Goal: Information Seeking & Learning: Learn about a topic

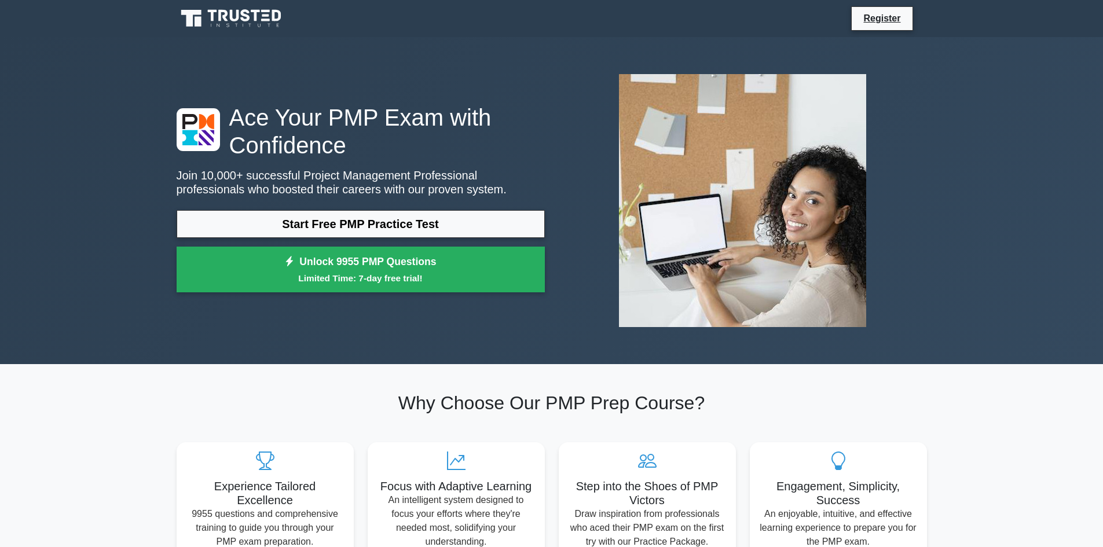
click at [339, 222] on link "Start Free PMP Practice Test" at bounding box center [361, 224] width 368 height 28
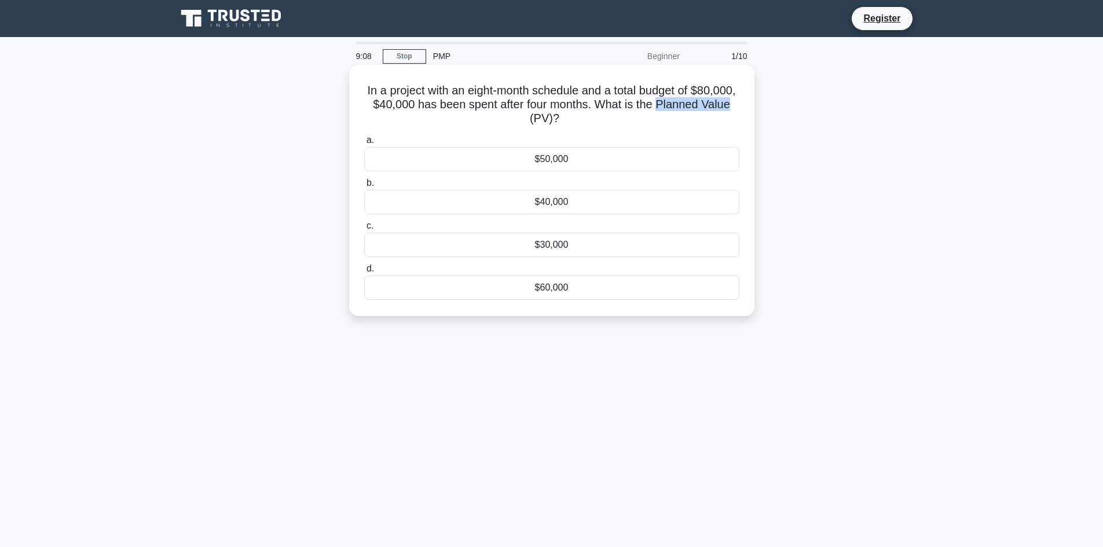
drag, startPoint x: 490, startPoint y: 116, endPoint x: 564, endPoint y: 120, distance: 74.2
click at [564, 120] on h5 "In a project with an eight-month schedule and a total budget of $80,000, $40,00…" at bounding box center [551, 104] width 377 height 43
copy h5 "Planned Value"
click at [541, 99] on h5 "In a project with an eight-month schedule and a total budget of $80,000, $40,00…" at bounding box center [551, 104] width 377 height 43
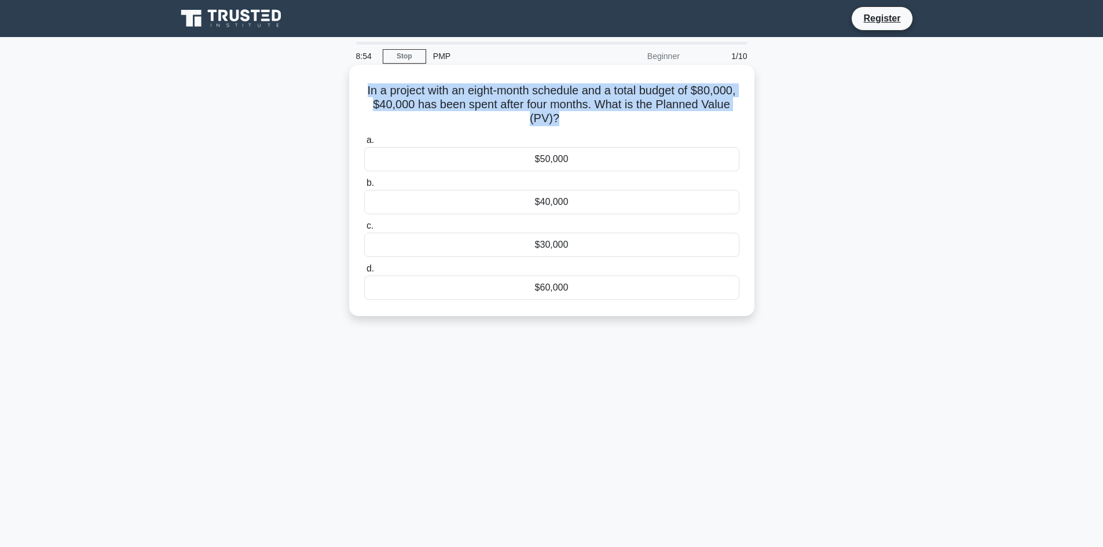
click at [541, 99] on h5 "In a project with an eight-month schedule and a total budget of $80,000, $40,00…" at bounding box center [551, 104] width 377 height 43
click at [401, 106] on h5 "In a project with an eight-month schedule and a total budget of $80,000, $40,00…" at bounding box center [551, 104] width 377 height 43
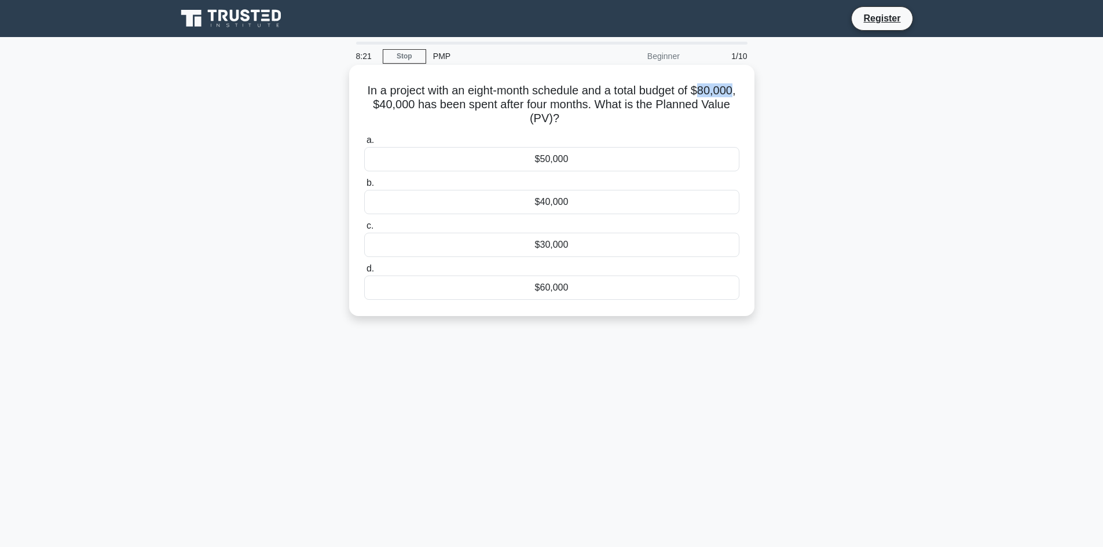
click at [401, 106] on h5 "In a project with an eight-month schedule and a total budget of $80,000, $40,00…" at bounding box center [551, 104] width 377 height 43
click at [405, 57] on link "Stop" at bounding box center [404, 56] width 43 height 14
drag, startPoint x: 525, startPoint y: 89, endPoint x: 531, endPoint y: 90, distance: 6.4
click at [526, 89] on h5 "In a project with an eight-month schedule and a total budget of $80,000, $40,00…" at bounding box center [551, 104] width 377 height 43
click at [558, 248] on div "$30,000" at bounding box center [551, 245] width 375 height 24
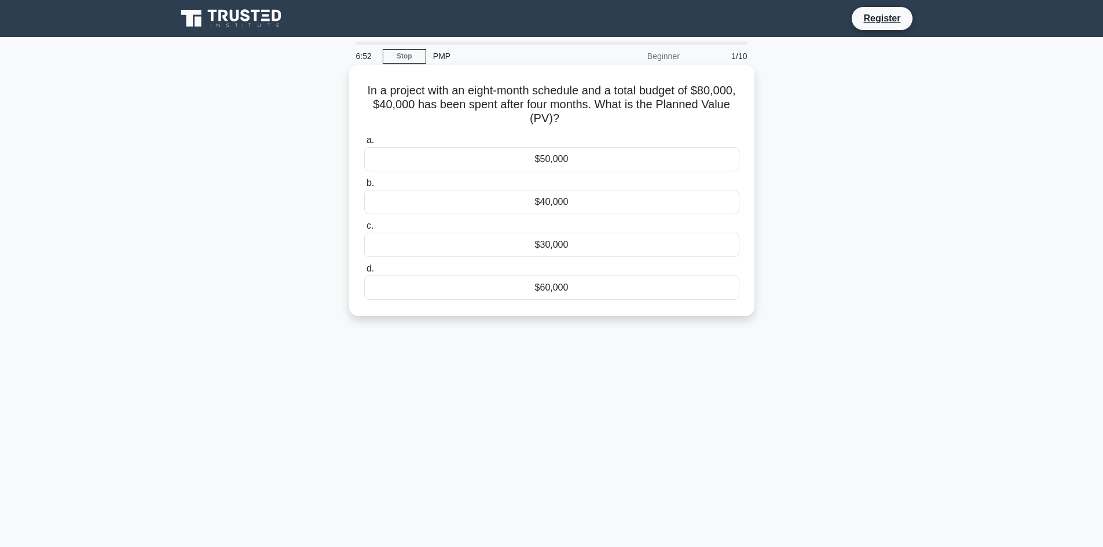
click at [364, 230] on input "c. $30,000" at bounding box center [364, 226] width 0 height 8
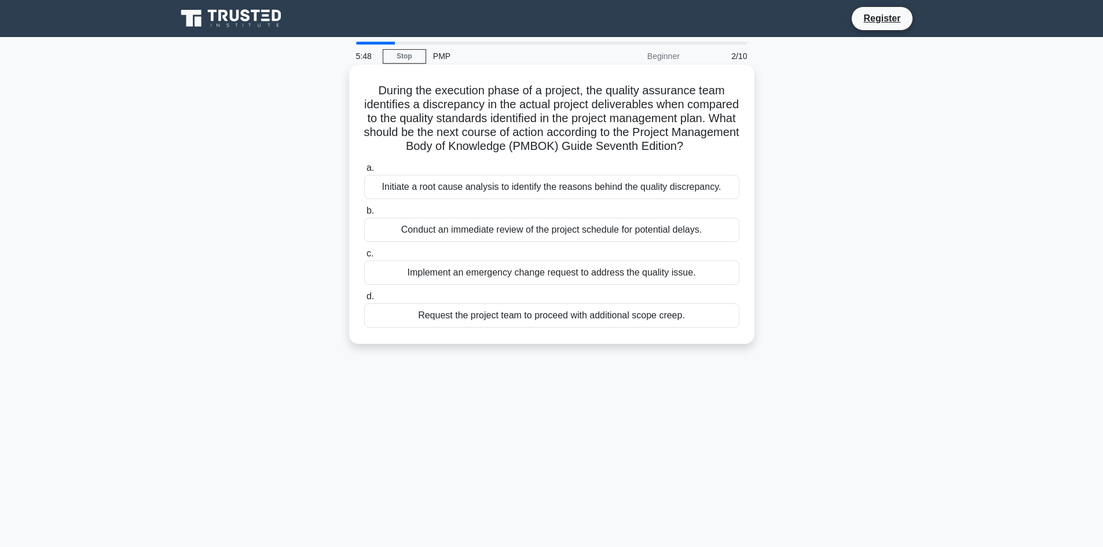
click at [452, 242] on div "Conduct an immediate review of the project schedule for potential delays." at bounding box center [551, 230] width 375 height 24
click at [364, 215] on input "b. Conduct an immediate review of the project schedule for potential delays." at bounding box center [364, 211] width 0 height 8
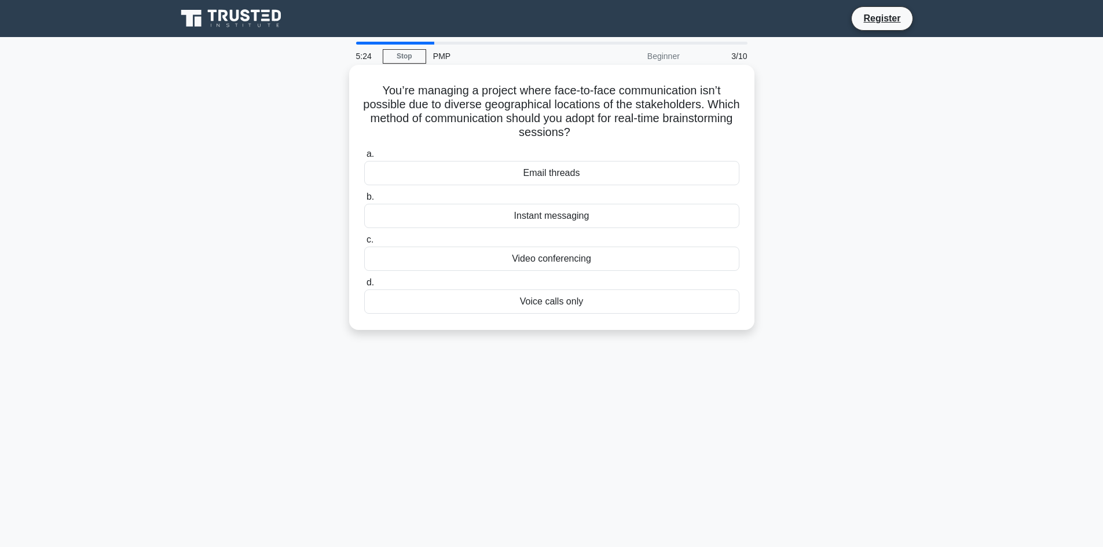
click at [455, 263] on div "Video conferencing" at bounding box center [551, 259] width 375 height 24
click at [364, 244] on input "c. Video conferencing" at bounding box center [364, 240] width 0 height 8
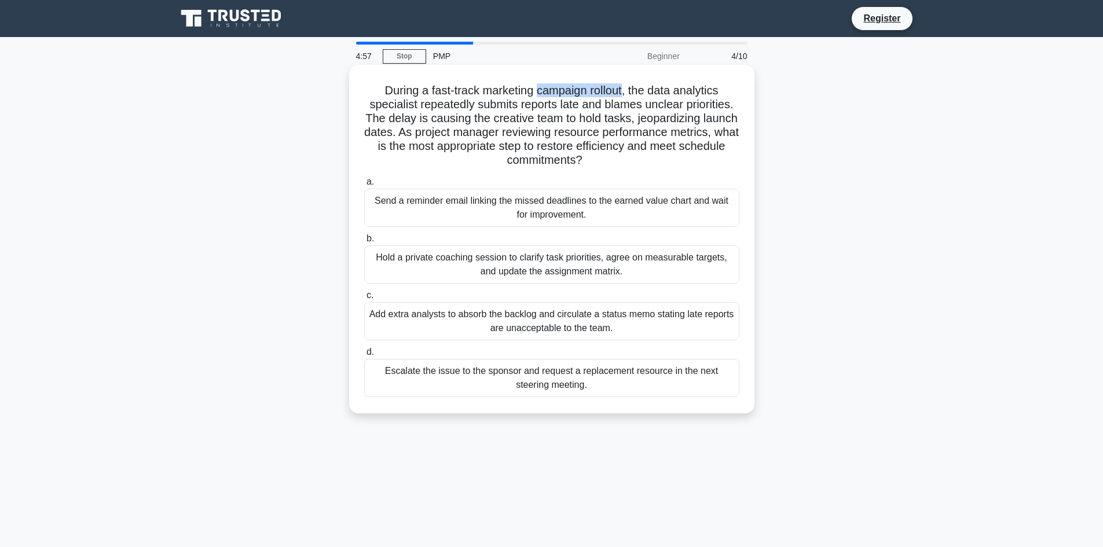
drag, startPoint x: 575, startPoint y: 92, endPoint x: 624, endPoint y: 94, distance: 48.7
click at [624, 94] on h5 "During a fast-track marketing campaign rollout, the data analytics specialist r…" at bounding box center [551, 125] width 377 height 85
click at [621, 94] on h5 "During a fast-track marketing campaign rollout, the data analytics specialist r…" at bounding box center [551, 125] width 377 height 85
click at [419, 266] on div "Hold a private coaching session to clarify task priorities, agree on measurable…" at bounding box center [551, 264] width 375 height 38
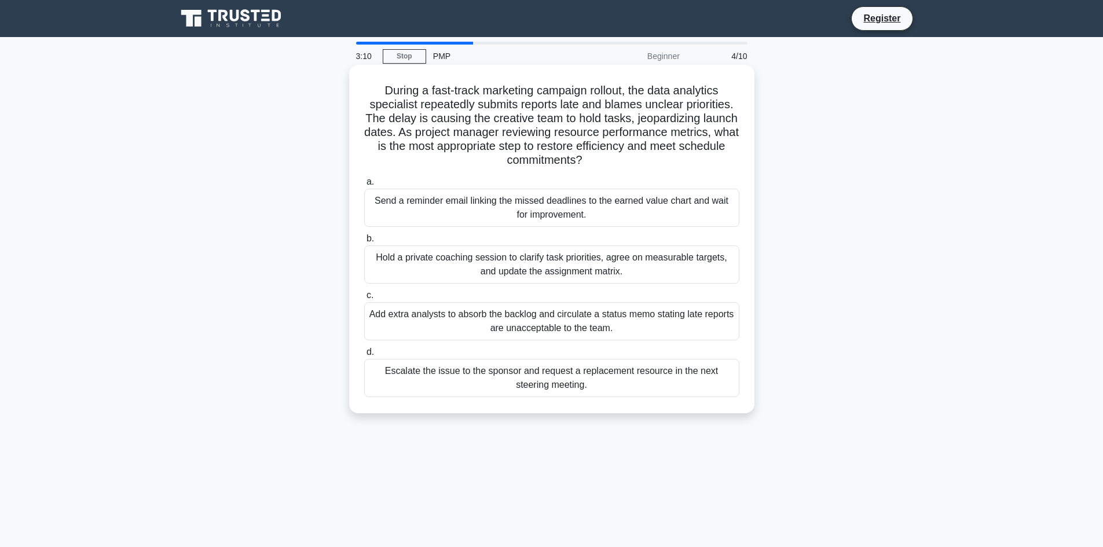
click at [364, 243] on input "b. Hold a private coaching session to clarify task priorities, agree on measura…" at bounding box center [364, 239] width 0 height 8
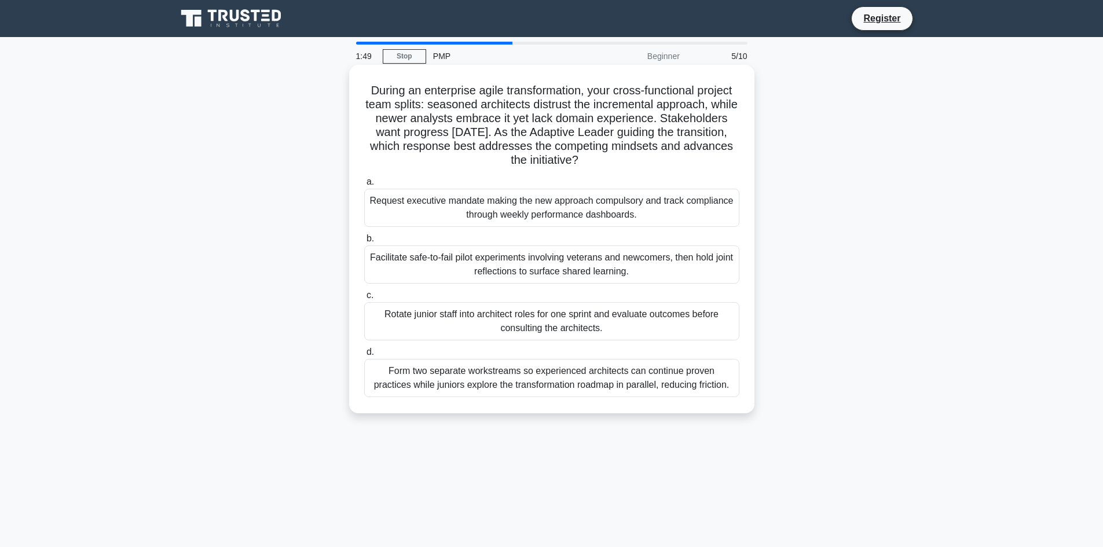
click at [528, 263] on div "Facilitate safe-to-fail pilot experiments involving veterans and newcomers, the…" at bounding box center [551, 264] width 375 height 38
click at [364, 243] on input "b. Facilitate safe-to-fail pilot experiments involving veterans and newcomers, …" at bounding box center [364, 239] width 0 height 8
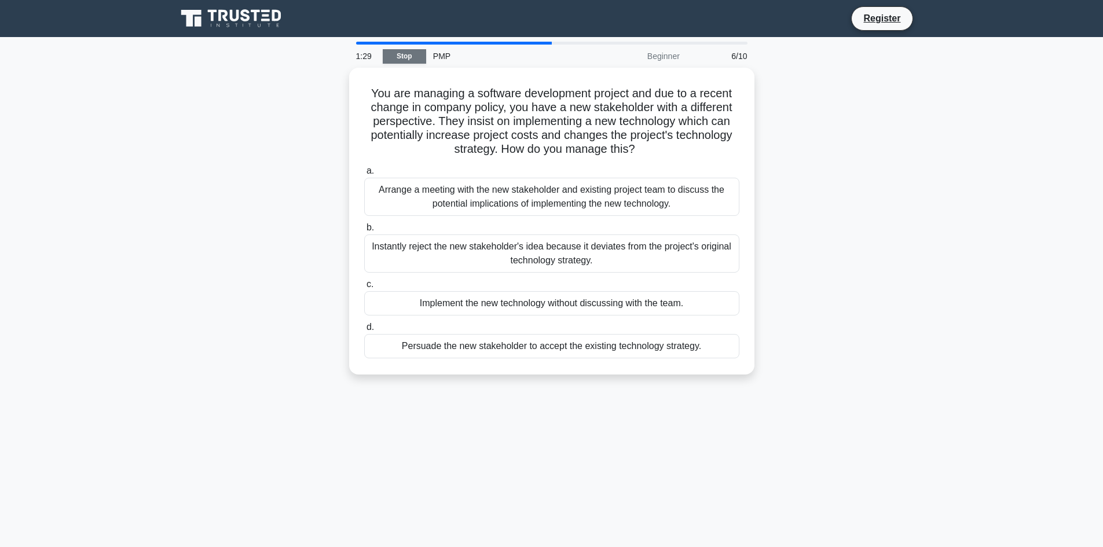
click at [409, 57] on link "Stop" at bounding box center [404, 56] width 43 height 14
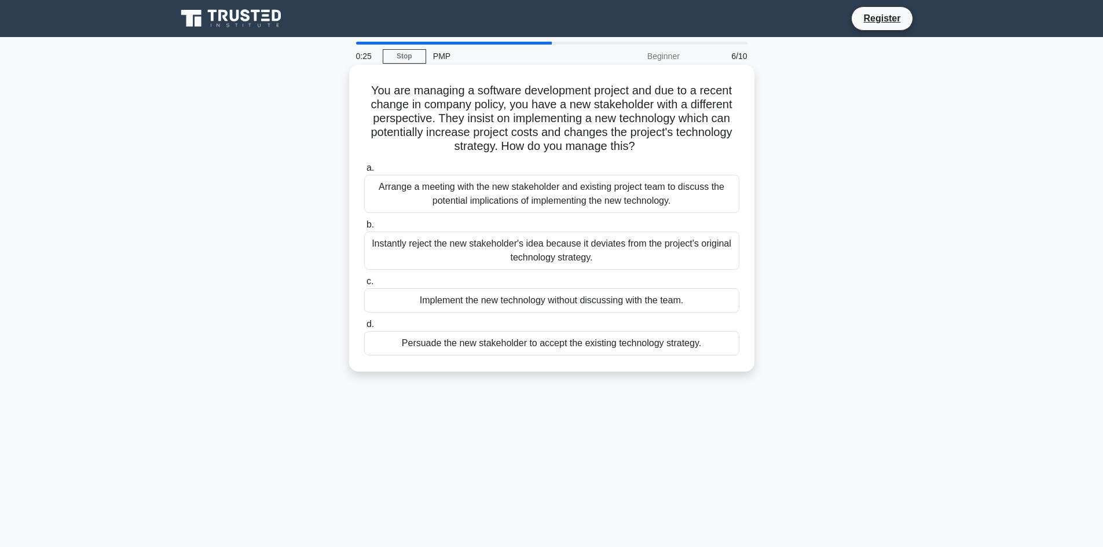
drag, startPoint x: 437, startPoint y: 346, endPoint x: 404, endPoint y: 344, distance: 32.5
click at [404, 344] on div "Persuade the new stakeholder to accept the existing technology strategy." at bounding box center [551, 343] width 375 height 24
drag, startPoint x: 439, startPoint y: 343, endPoint x: 405, endPoint y: 343, distance: 34.2
click at [405, 343] on div "Persuade the new stakeholder to accept the existing technology strategy." at bounding box center [551, 343] width 375 height 24
copy div "Persuade"
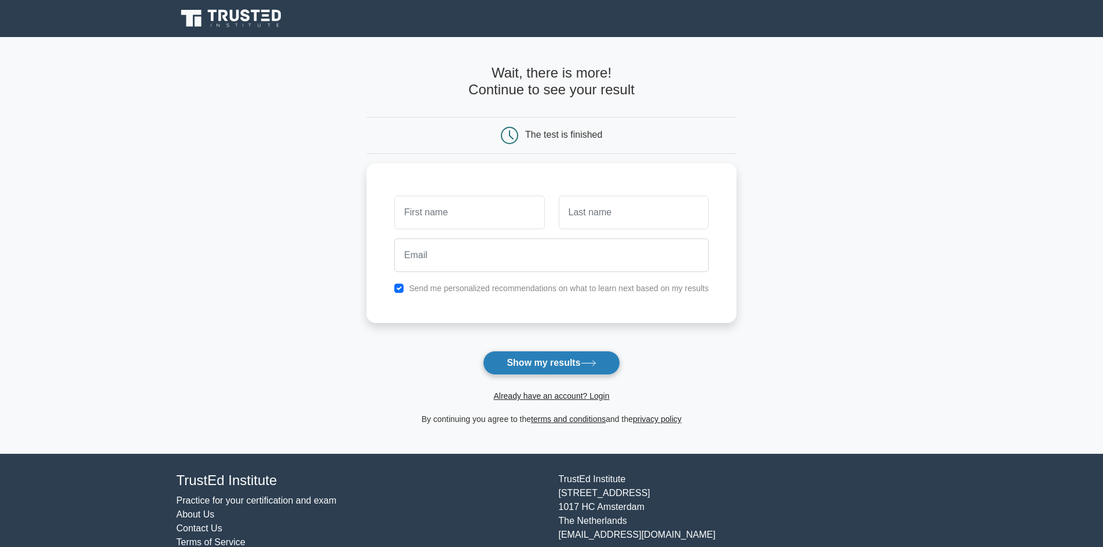
click at [538, 364] on button "Show my results" at bounding box center [551, 363] width 137 height 24
click at [438, 207] on input "text" at bounding box center [469, 210] width 150 height 34
type input "N"
click at [515, 366] on button "Show my results" at bounding box center [551, 363] width 137 height 24
type input "K"
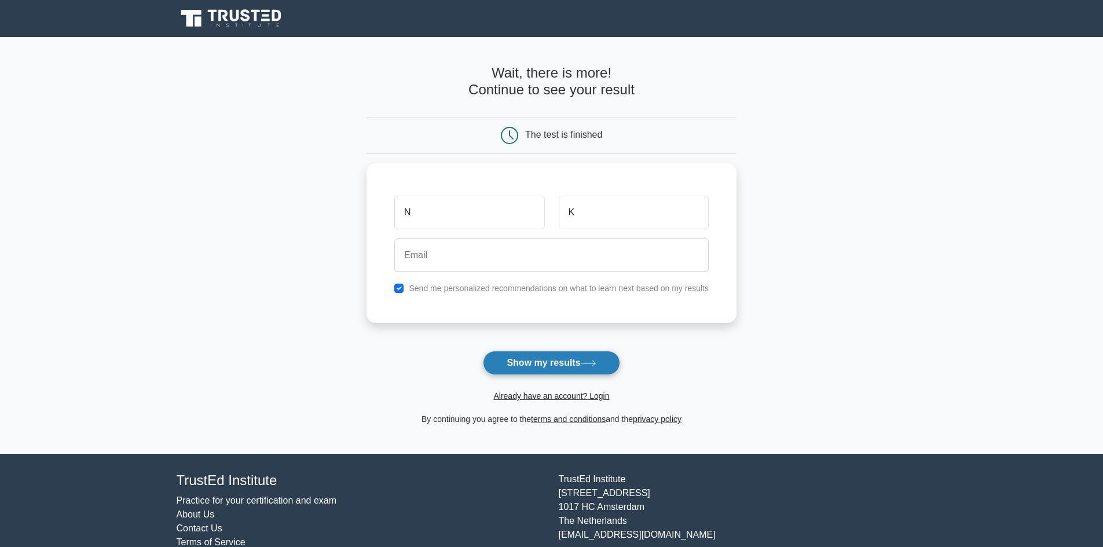
click at [529, 358] on button "Show my results" at bounding box center [551, 363] width 137 height 24
type input "g"
click at [520, 357] on button "Show my results" at bounding box center [551, 363] width 137 height 24
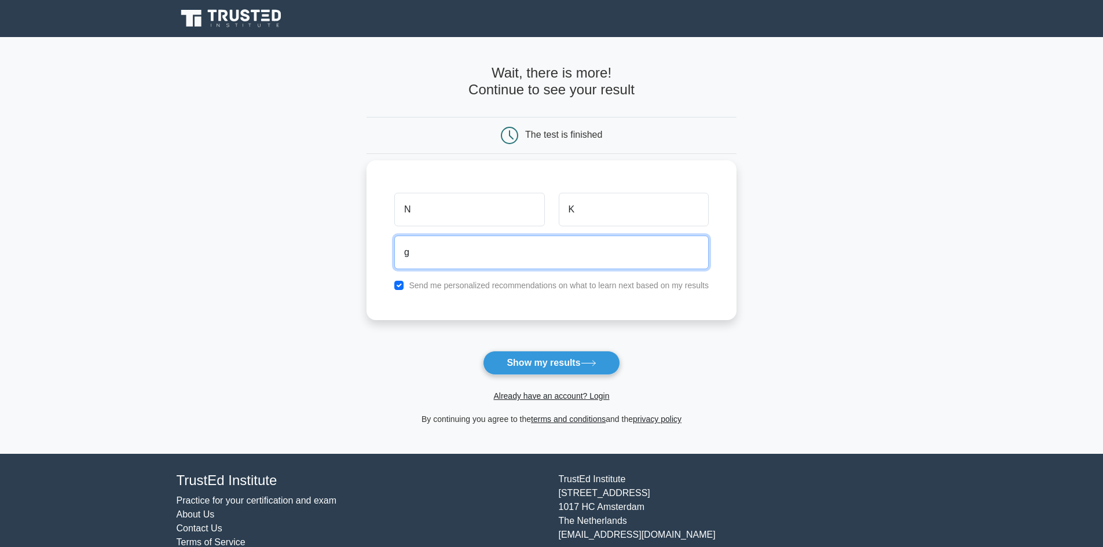
click at [421, 255] on input "g" at bounding box center [551, 253] width 314 height 34
click at [435, 212] on input "N" at bounding box center [469, 210] width 150 height 34
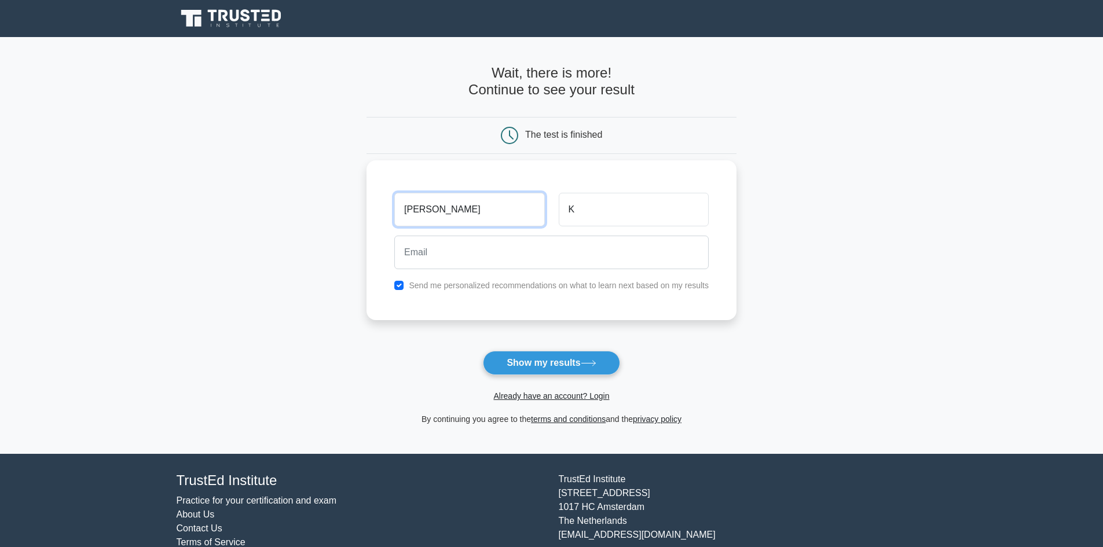
type input "Nawara"
click at [482, 255] on input "email" at bounding box center [551, 253] width 314 height 34
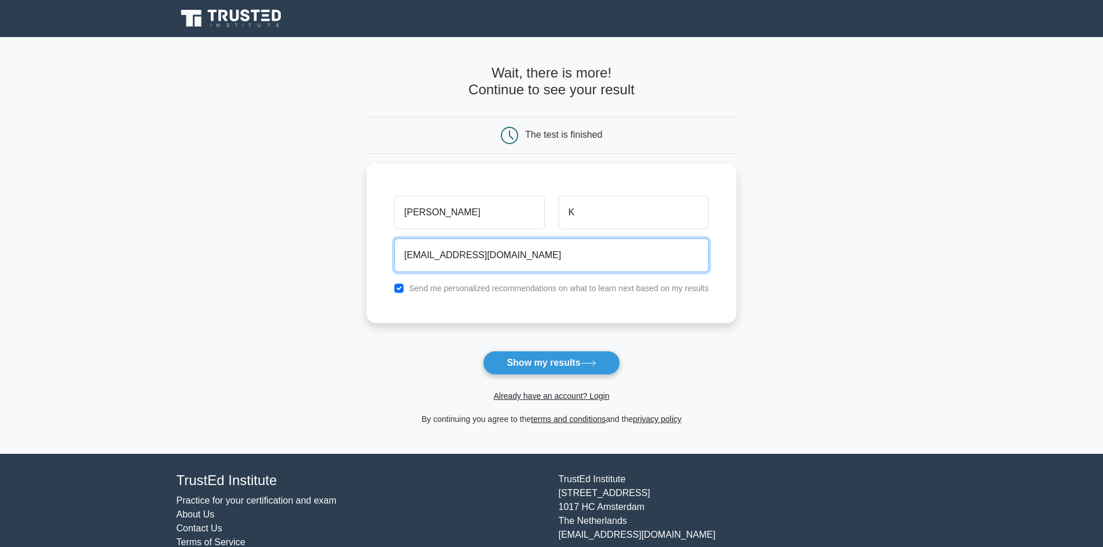
type input "akandoshi@ashghal.gov.qa"
click at [483, 351] on button "Show my results" at bounding box center [551, 363] width 137 height 24
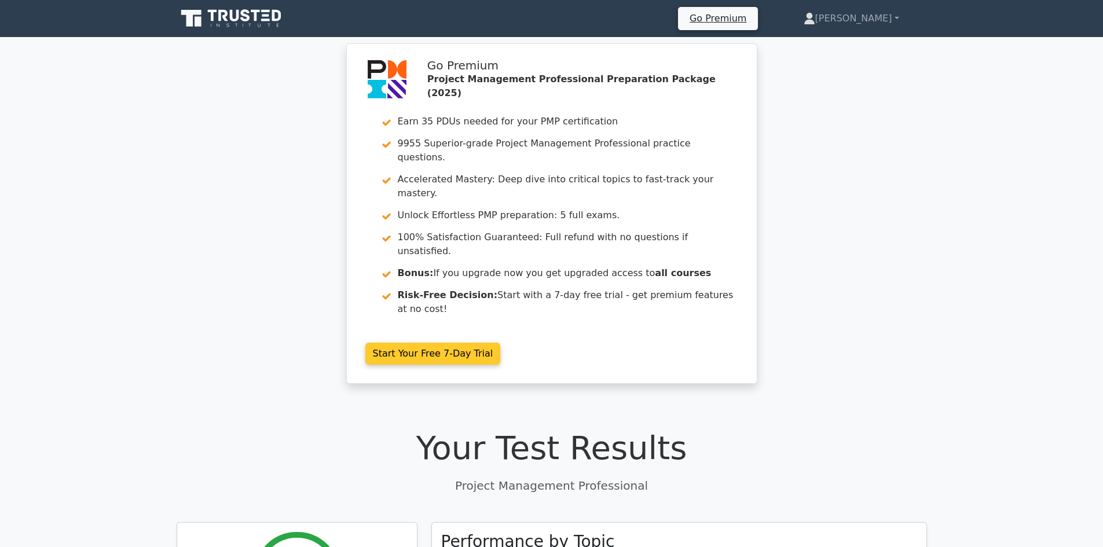
click at [451, 343] on link "Start Your Free 7-Day Trial" at bounding box center [432, 354] width 135 height 22
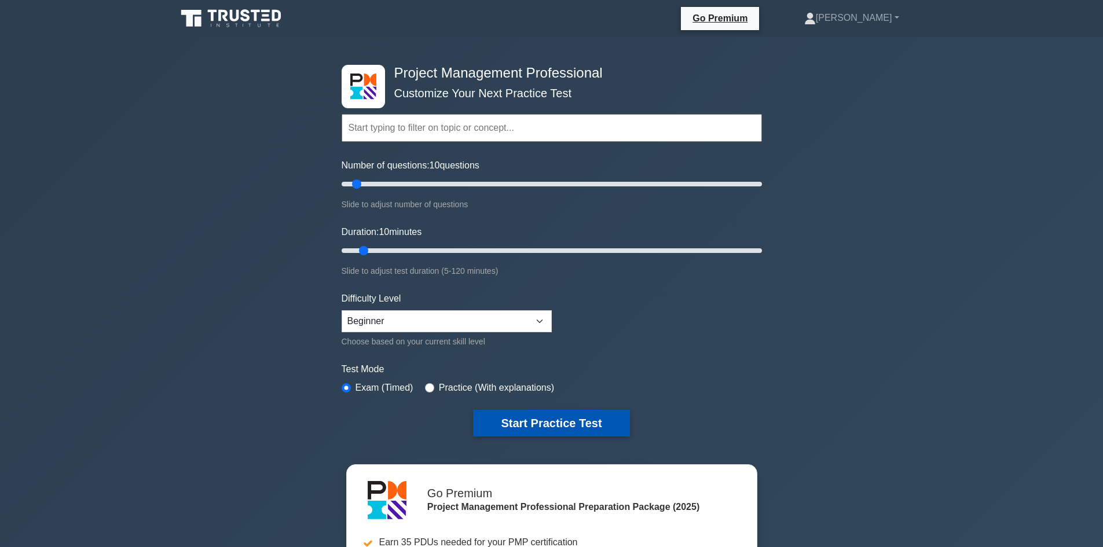
click at [535, 416] on button "Start Practice Test" at bounding box center [551, 423] width 156 height 27
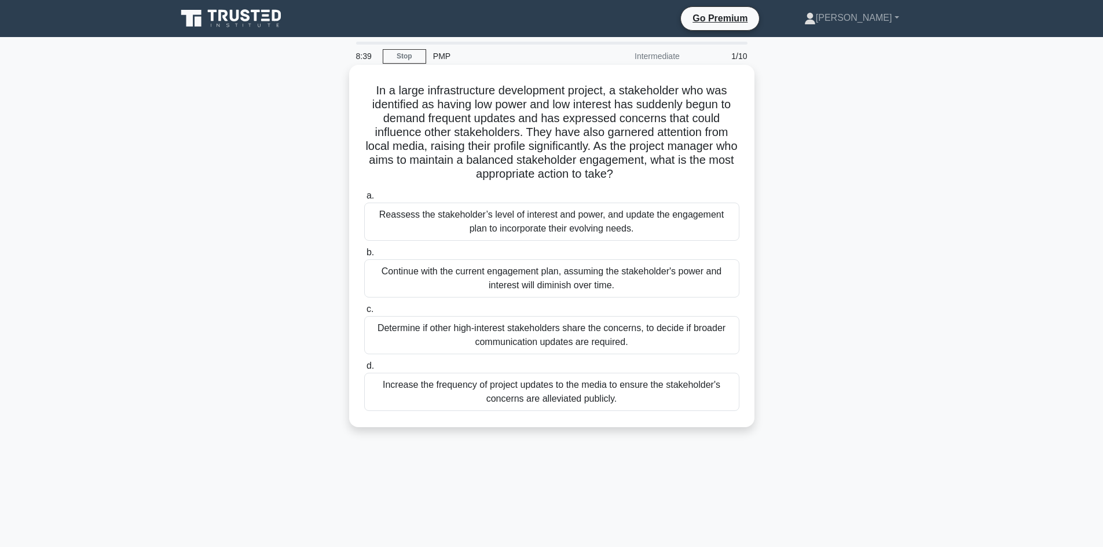
click at [519, 226] on div "Reassess the stakeholder’s level of interest and power, and update the engageme…" at bounding box center [551, 222] width 375 height 38
click at [364, 200] on input "a. Reassess the stakeholder’s level of interest and power, and update the engag…" at bounding box center [364, 196] width 0 height 8
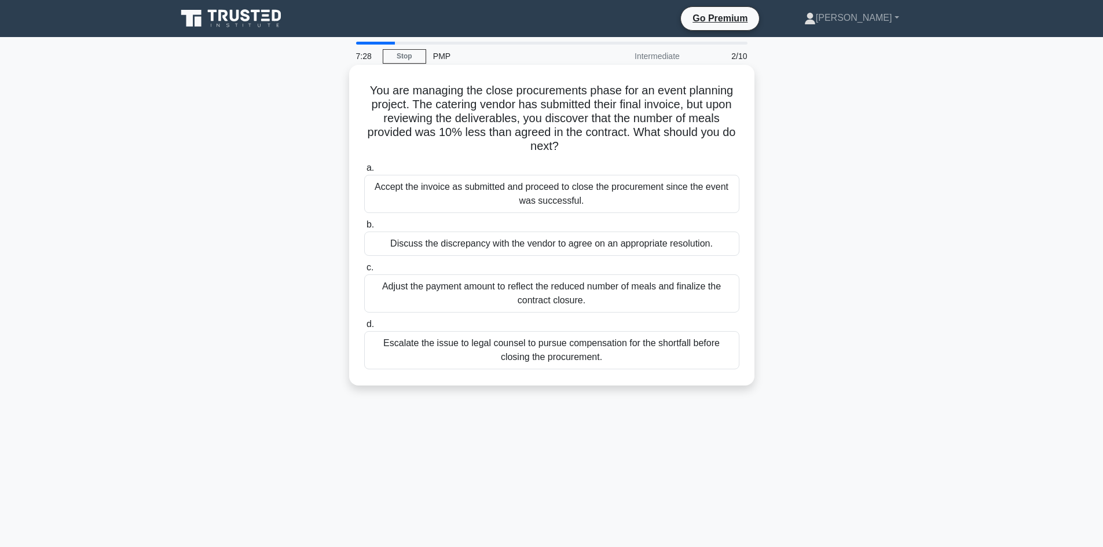
click at [475, 359] on div "Escalate the issue to legal counsel to pursue compensation for the shortfall be…" at bounding box center [551, 350] width 375 height 38
click at [364, 328] on input "d. Escalate the issue to legal counsel to pursue compensation for the shortfall…" at bounding box center [364, 325] width 0 height 8
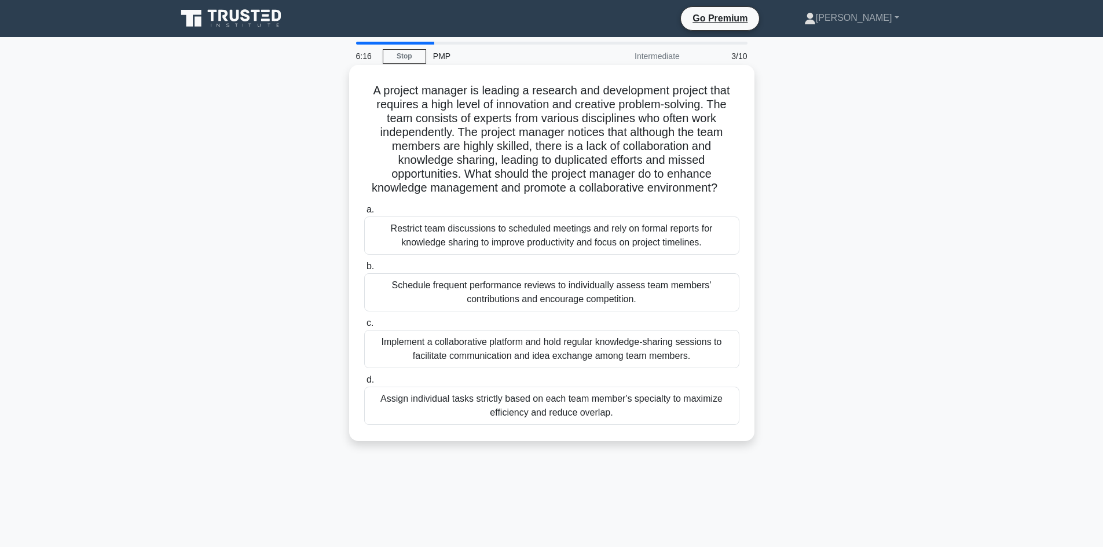
click at [494, 239] on div "Restrict team discussions to scheduled meetings and rely on formal reports for …" at bounding box center [551, 236] width 375 height 38
click at [364, 214] on input "a. Restrict team discussions to scheduled meetings and rely on formal reports f…" at bounding box center [364, 210] width 0 height 8
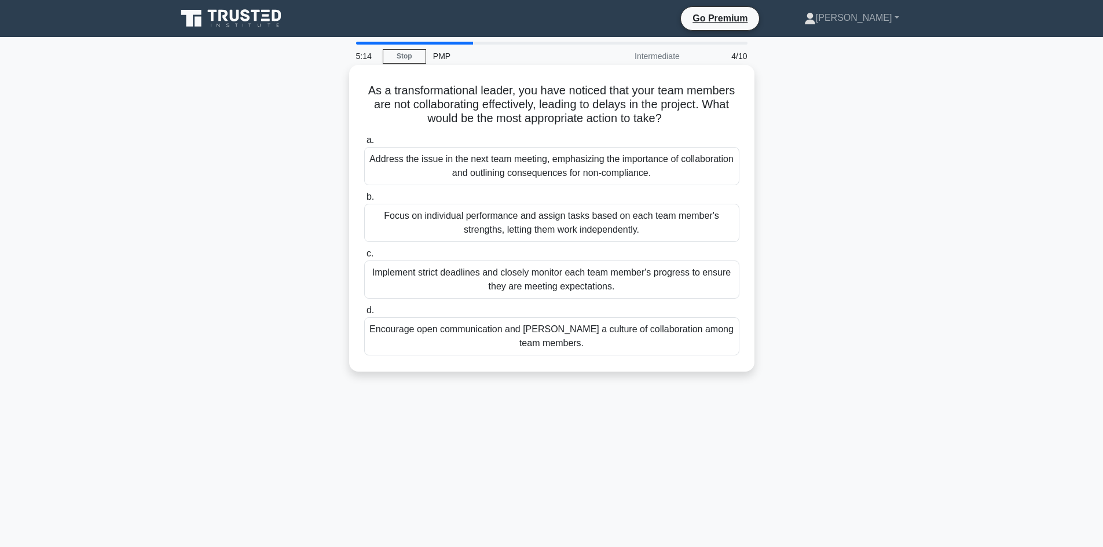
click at [461, 161] on div "Address the issue in the next team meeting, emphasizing the importance of colla…" at bounding box center [551, 166] width 375 height 38
click at [364, 144] on input "a. Address the issue in the next team meeting, emphasizing the importance of co…" at bounding box center [364, 141] width 0 height 8
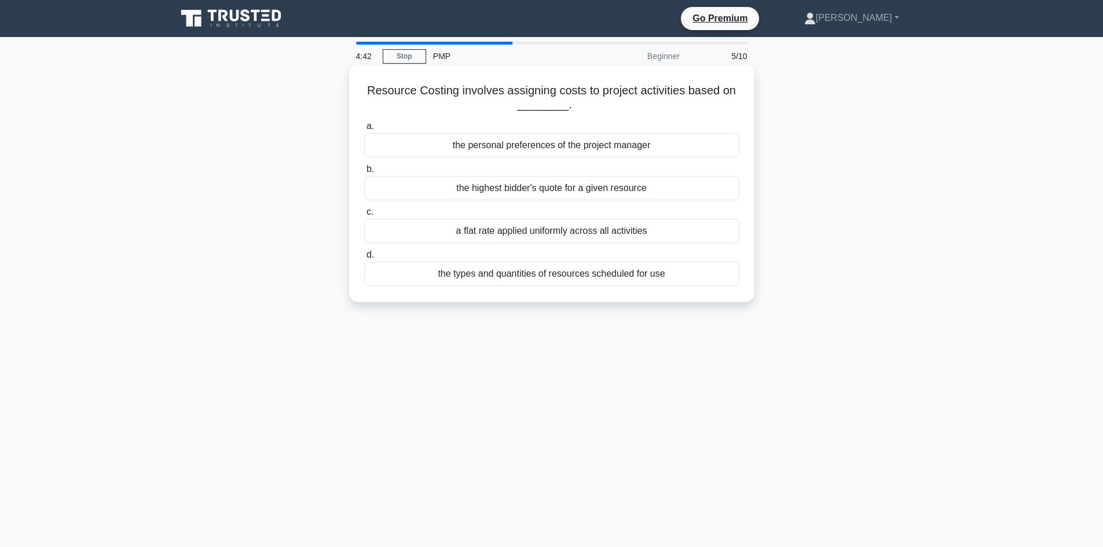
click at [551, 148] on div "the personal preferences of the project manager" at bounding box center [551, 145] width 375 height 24
click at [364, 130] on input "a. the personal preferences of the project manager" at bounding box center [364, 127] width 0 height 8
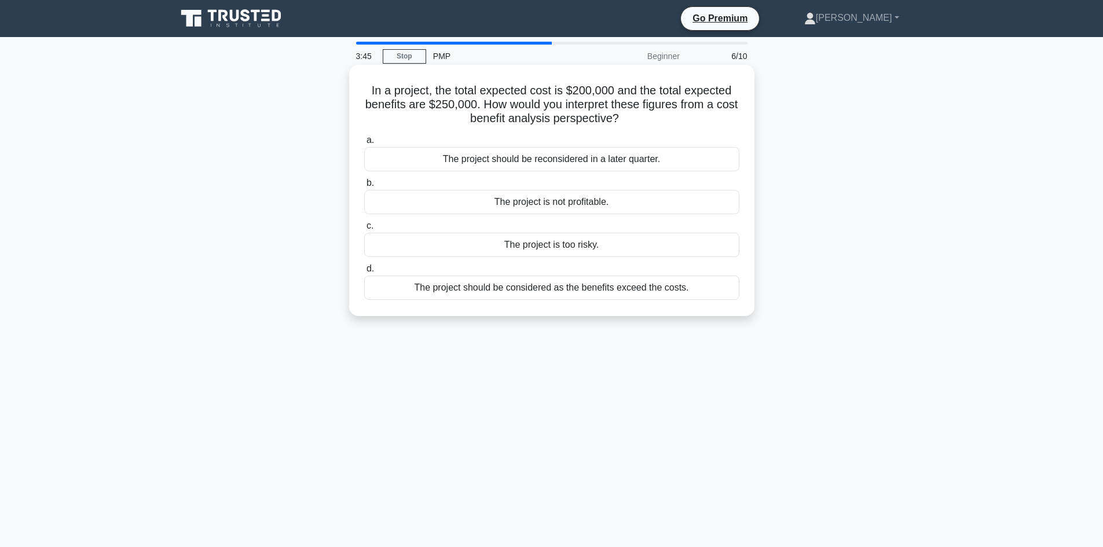
click at [511, 289] on div "The project should be considered as the benefits exceed the costs." at bounding box center [551, 288] width 375 height 24
click at [364, 273] on input "d. The project should be considered as the benefits exceed the costs." at bounding box center [364, 269] width 0 height 8
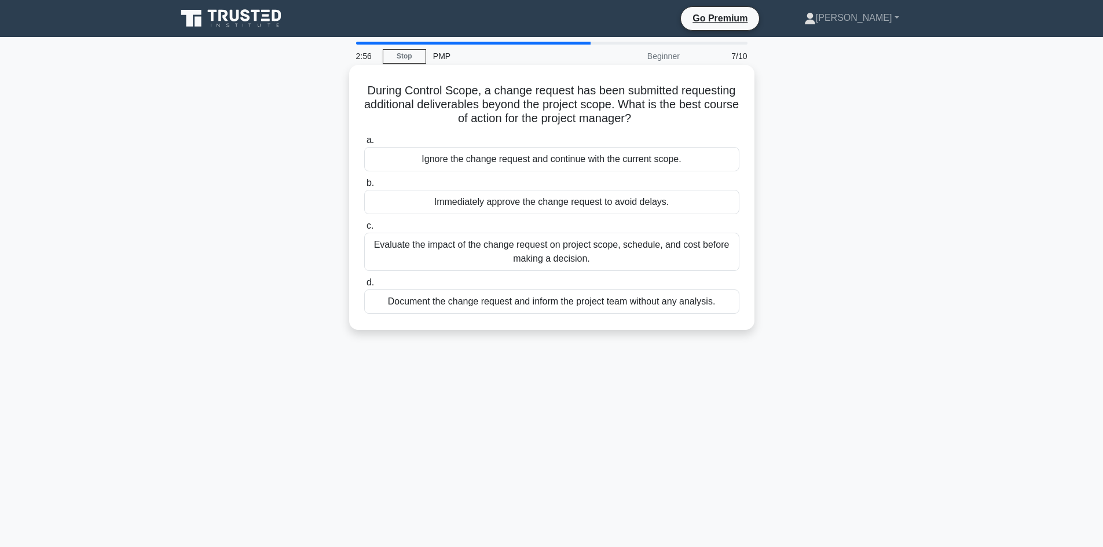
click at [493, 255] on div "Evaluate the impact of the change request on project scope, schedule, and cost …" at bounding box center [551, 252] width 375 height 38
click at [364, 230] on input "c. Evaluate the impact of the change request on project scope, schedule, and co…" at bounding box center [364, 226] width 0 height 8
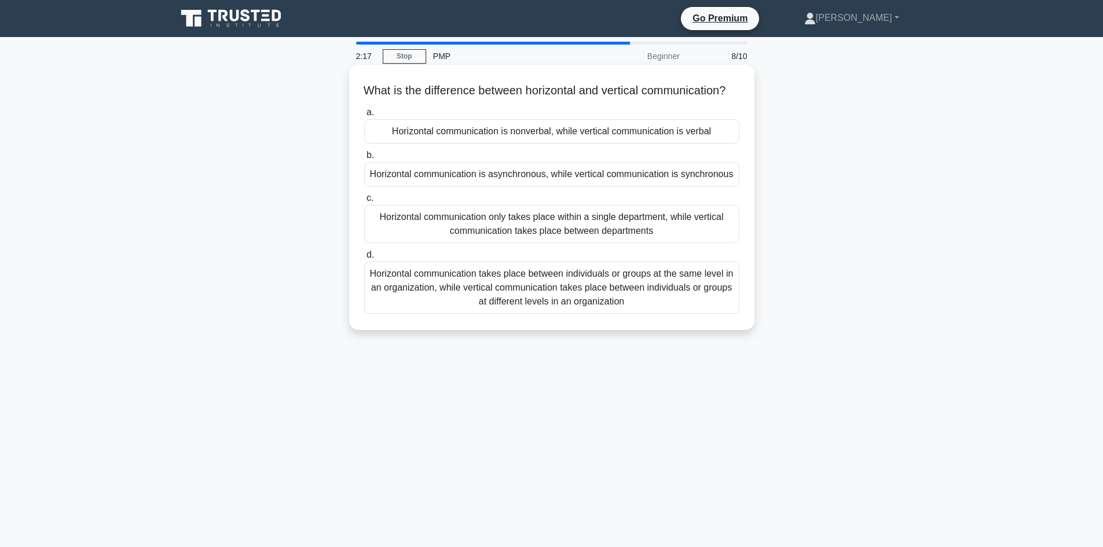
click at [483, 229] on div "Horizontal communication only takes place within a single department, while ver…" at bounding box center [551, 224] width 375 height 38
click at [364, 202] on input "c. Horizontal communication only takes place within a single department, while …" at bounding box center [364, 199] width 0 height 8
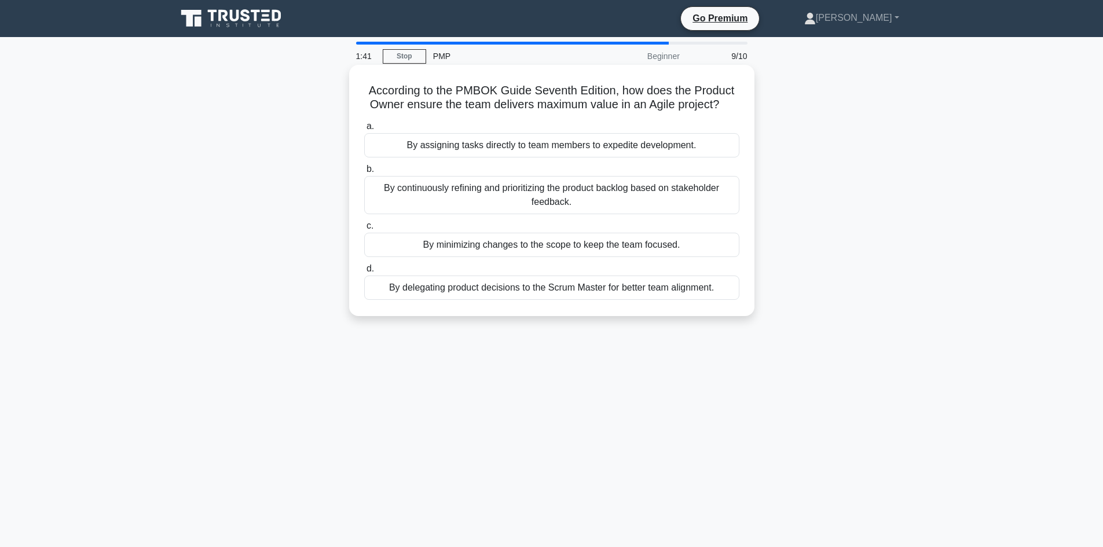
click at [523, 250] on div "By minimizing changes to the scope to keep the team focused." at bounding box center [551, 245] width 375 height 24
click at [364, 230] on input "c. By minimizing changes to the scope to keep the team focused." at bounding box center [364, 226] width 0 height 8
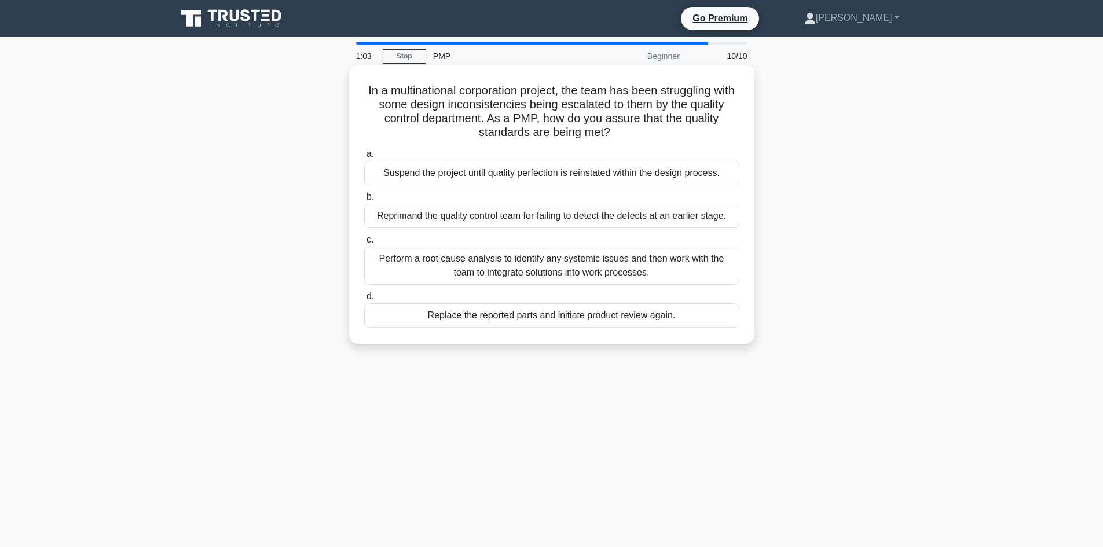
click at [512, 215] on div "Reprimand the quality control team for failing to detect the defects at an earl…" at bounding box center [551, 216] width 375 height 24
click at [364, 201] on input "b. Reprimand the quality control team for failing to detect the defects at an e…" at bounding box center [364, 197] width 0 height 8
